Goal: Information Seeking & Learning: Get advice/opinions

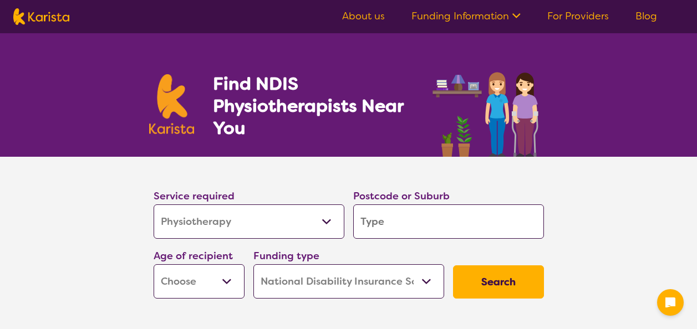
select select "Physiotherapy"
select select "NDIS"
select select "Physiotherapy"
select select "NDIS"
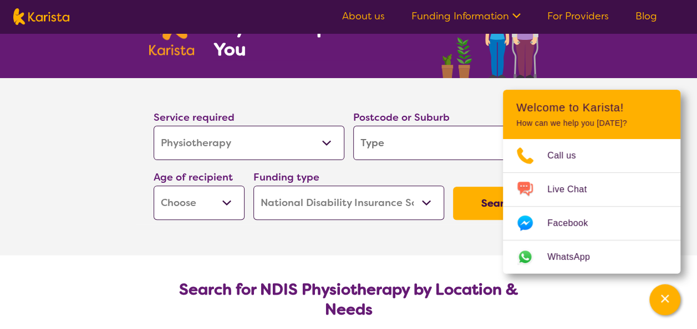
scroll to position [80, 0]
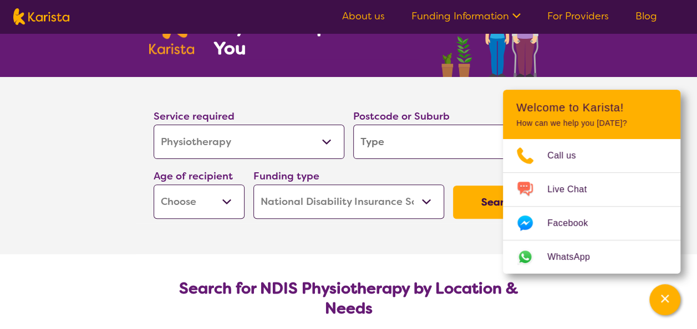
click at [425, 197] on select "Home Care Package (HCP) National Disability Insurance Scheme (NDIS) I don't know" at bounding box center [348, 202] width 191 height 34
click at [460, 167] on div "Service required Allied Health Assistant Assessment ([MEDICAL_DATA] or [MEDICAL…" at bounding box center [348, 164] width 399 height 120
click at [417, 137] on input "search" at bounding box center [448, 142] width 191 height 34
type input "s"
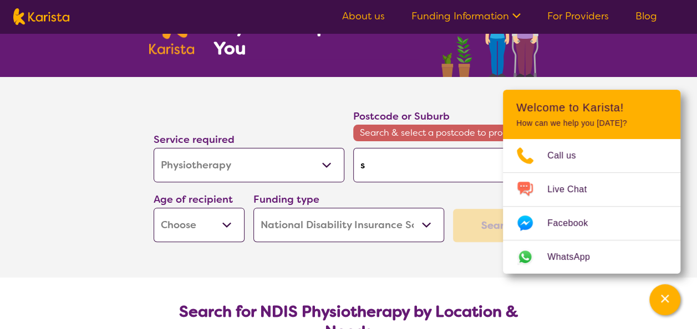
type input "sa"
type input "san"
type input "sand"
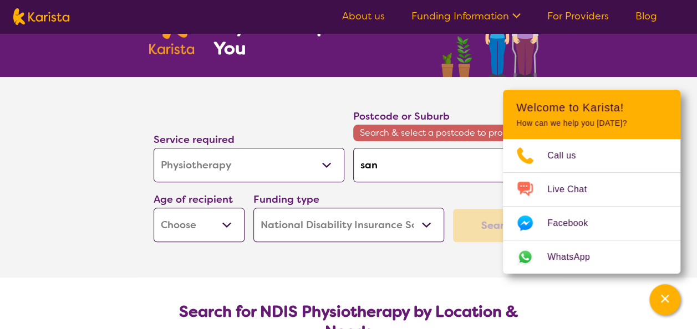
type input "sand"
type input "sandr"
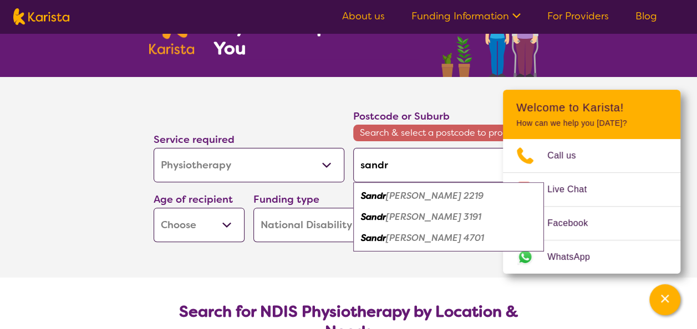
click at [417, 217] on em "[PERSON_NAME] 3191" at bounding box center [433, 217] width 95 height 12
type input "3191"
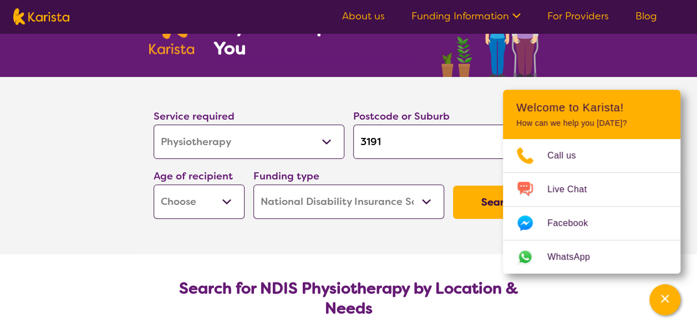
click at [383, 145] on input "3191" at bounding box center [448, 142] width 191 height 34
click at [216, 192] on select "Early Childhood - 0 to 9 Child - 10 to 11 Adolescent - 12 to 17 Adult - 18 to 6…" at bounding box center [199, 202] width 91 height 34
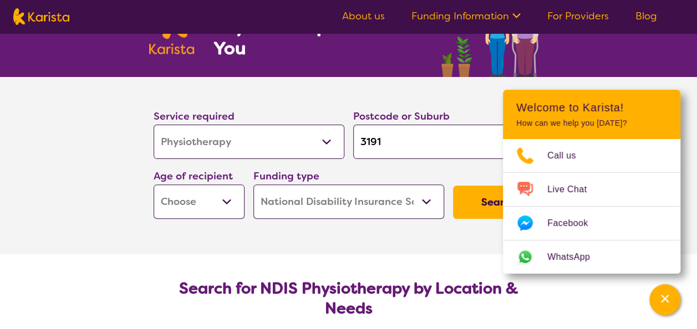
select select "AD"
click at [154, 185] on select "Early Childhood - 0 to 9 Child - 10 to 11 Adolescent - 12 to 17 Adult - 18 to 6…" at bounding box center [199, 202] width 91 height 34
select select "AD"
click at [234, 197] on select "Early Childhood - 0 to 9 Child - 10 to 11 Adolescent - 12 to 17 Adult - 18 to 6…" at bounding box center [199, 202] width 91 height 34
click at [477, 207] on button "Search" at bounding box center [498, 202] width 91 height 33
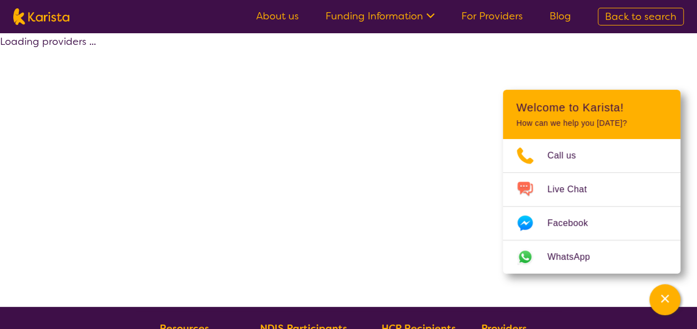
select select "by_score"
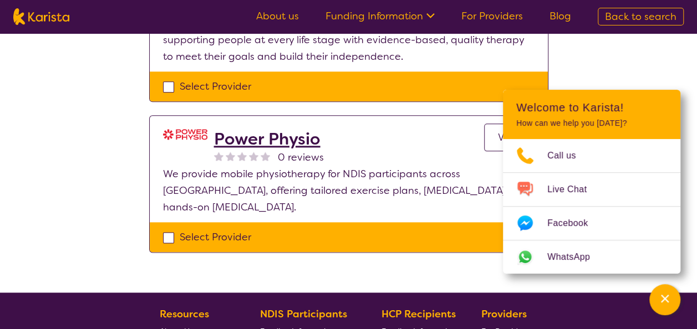
scroll to position [617, 0]
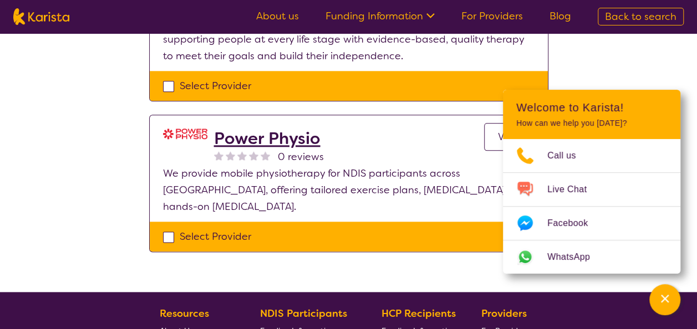
select select "Physiotherapy"
select select "AD"
select select "NDIS"
select select "Physiotherapy"
select select "AD"
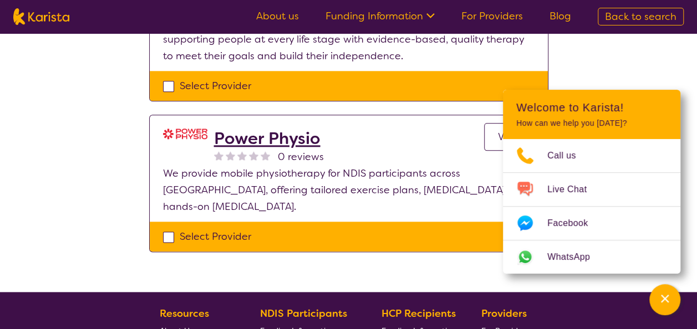
select select "NDIS"
